Goal: Use online tool/utility: Utilize a website feature to perform a specific function

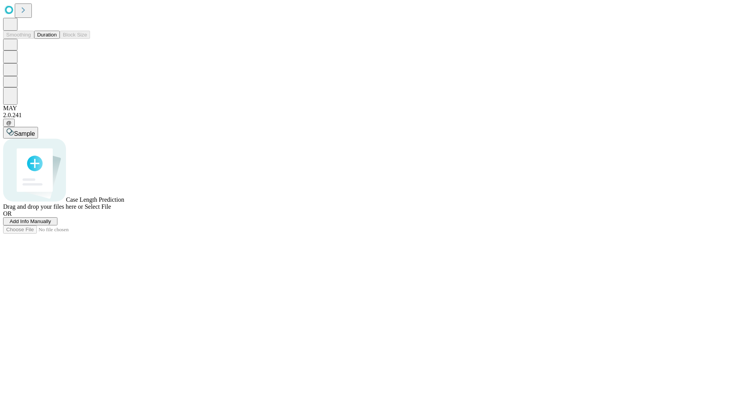
click at [111, 210] on span "Select File" at bounding box center [98, 206] width 26 height 7
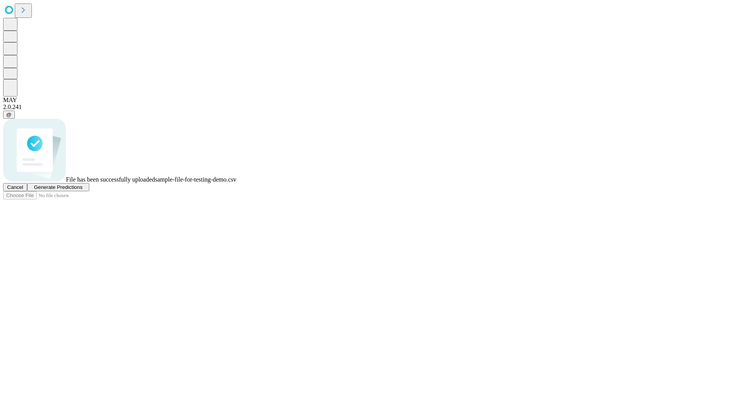
click at [82, 190] on span "Generate Predictions" at bounding box center [58, 187] width 48 height 6
